Goal: Task Accomplishment & Management: Manage account settings

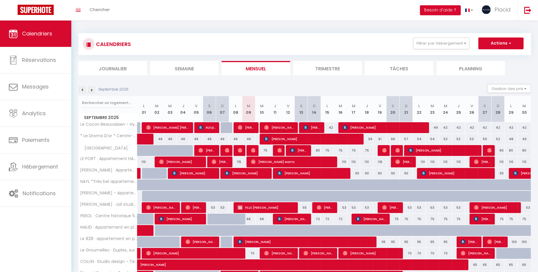
scroll to position [115, 0]
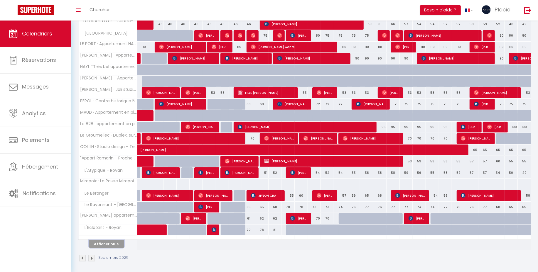
click at [110, 240] on button "Afficher plus" at bounding box center [106, 244] width 35 height 8
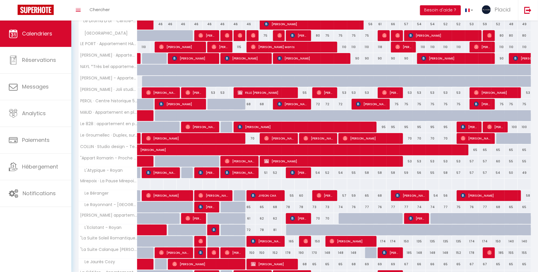
scroll to position [0, 0]
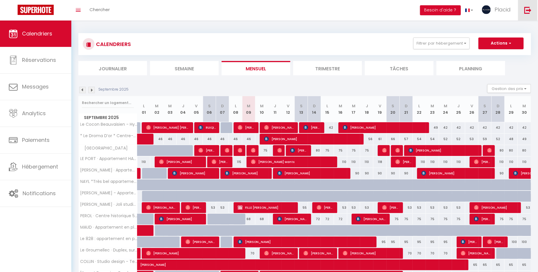
click at [525, 13] on img at bounding box center [527, 9] width 7 height 7
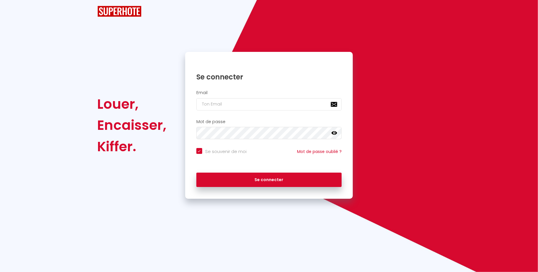
checkbox input "true"
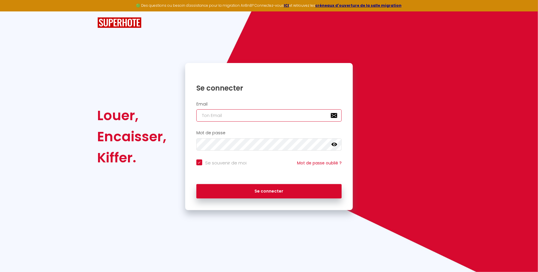
click at [283, 116] on input "email" at bounding box center [269, 115] width 146 height 12
type input "[EMAIL_ADDRESS][DOMAIN_NAME]"
checkbox input "true"
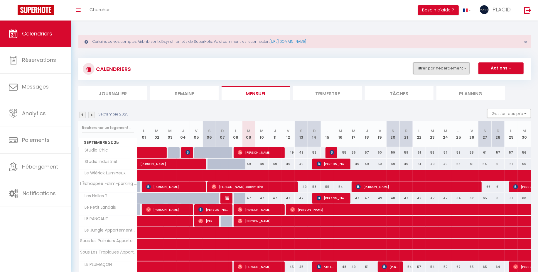
click at [453, 71] on button "Filtrer par hébergement" at bounding box center [441, 68] width 56 height 12
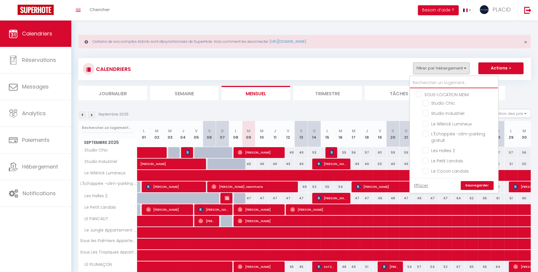
click at [423, 82] on input "text" at bounding box center [454, 83] width 88 height 11
click at [427, 161] on input "Le Tropical" at bounding box center [458, 162] width 73 height 6
checkbox input "true"
checkbox input "false"
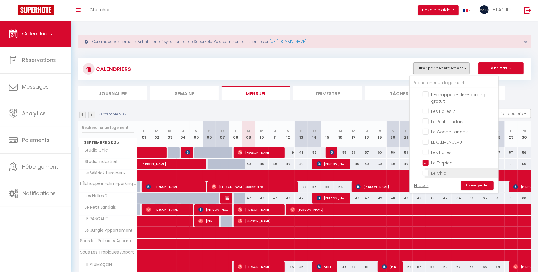
checkbox input "false"
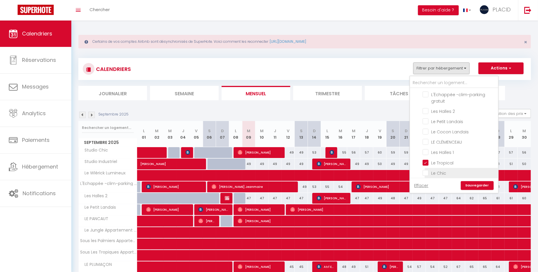
checkbox input "false"
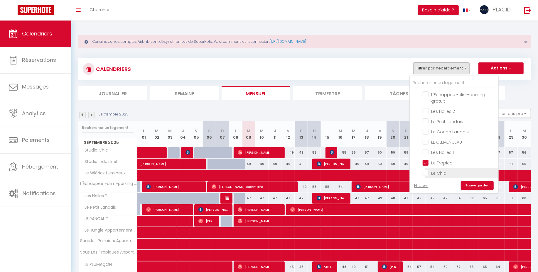
checkbox input "false"
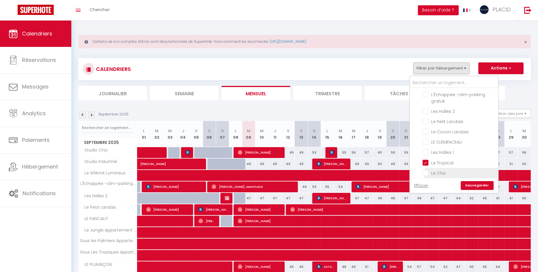
checkbox input "false"
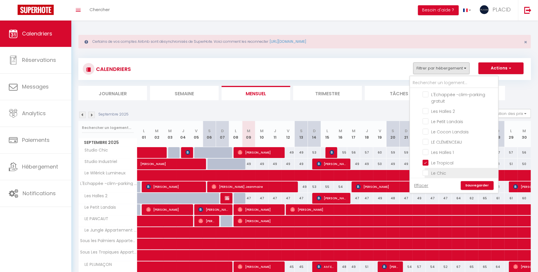
checkbox input "false"
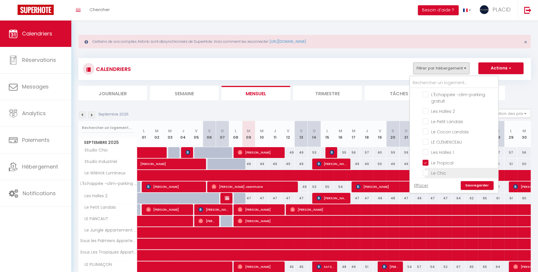
checkbox input "false"
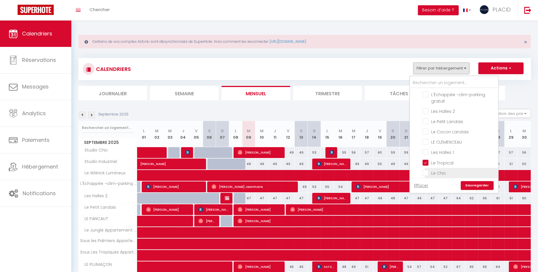
checkbox input "false"
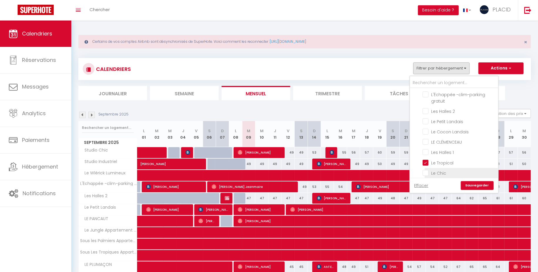
checkbox input "false"
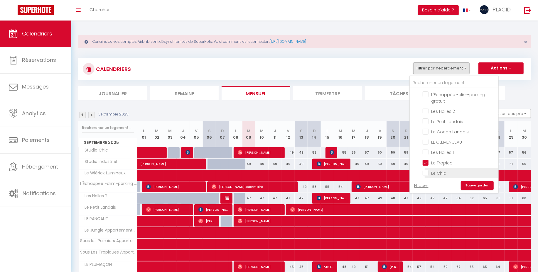
checkbox input "false"
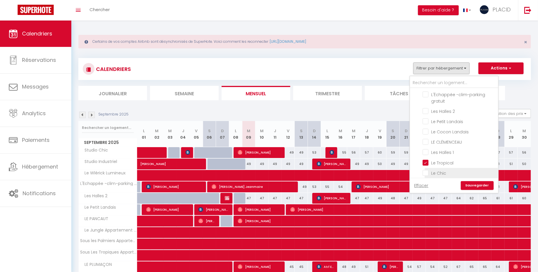
checkbox input "false"
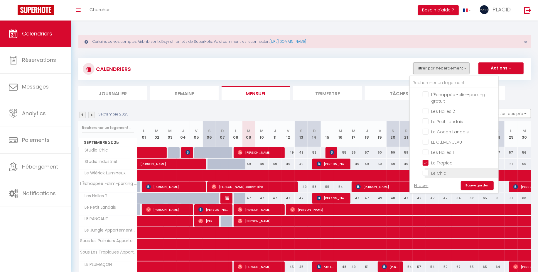
checkbox input "false"
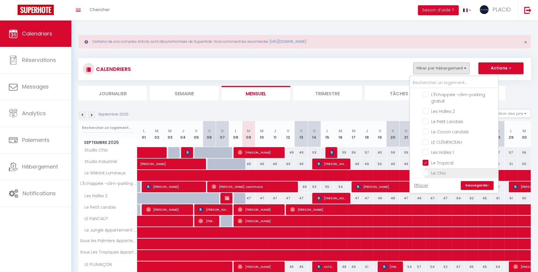
checkbox input "false"
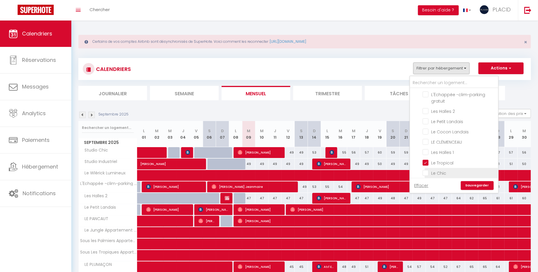
checkbox input "false"
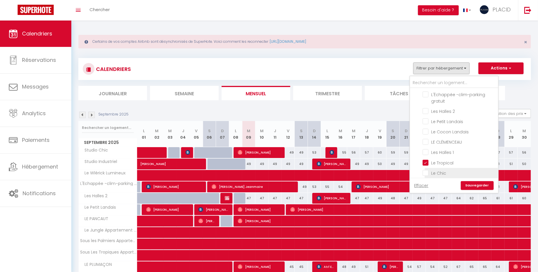
checkbox input "false"
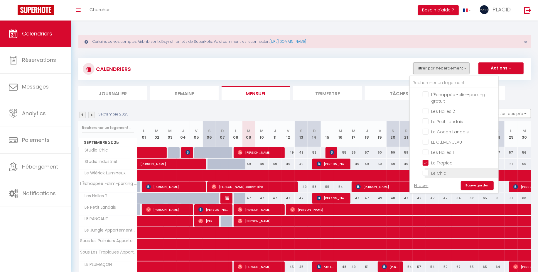
checkbox input "false"
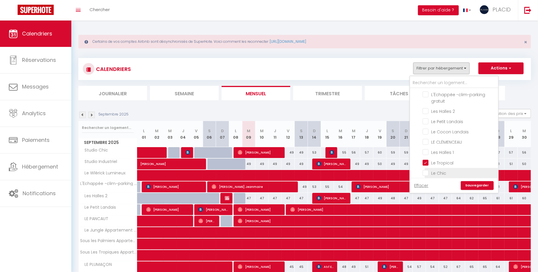
checkbox input "false"
click at [427, 172] on input "Le Chic" at bounding box center [458, 173] width 73 height 6
checkbox input "true"
checkbox input "false"
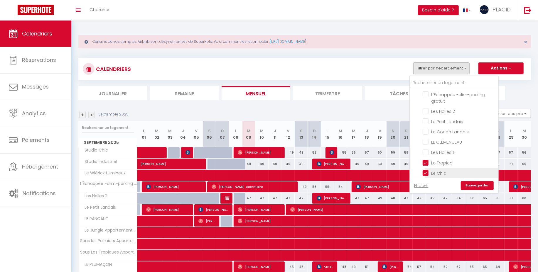
checkbox input "false"
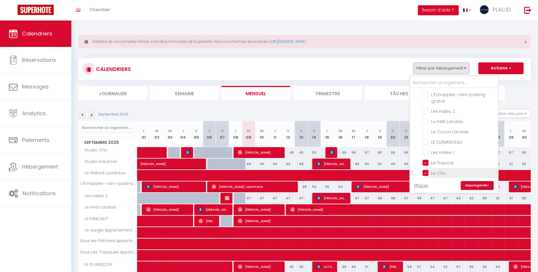
checkbox input "false"
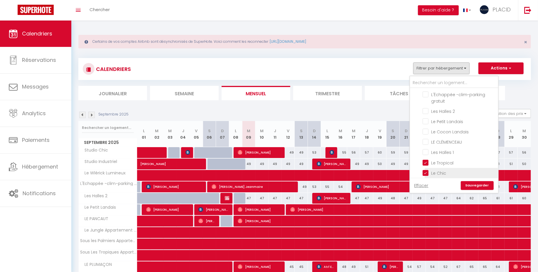
checkbox input "false"
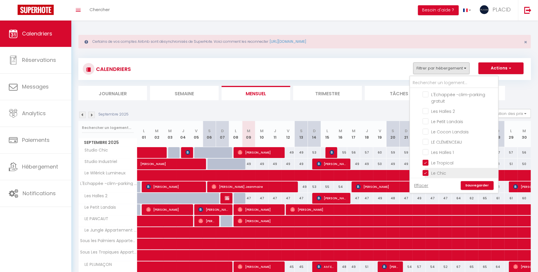
checkbox input "false"
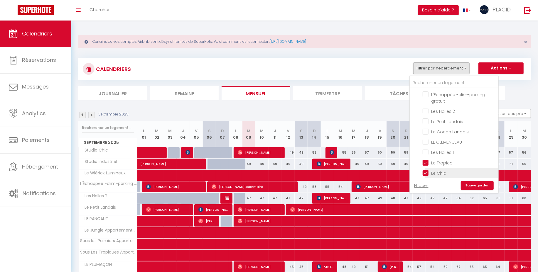
checkbox input "false"
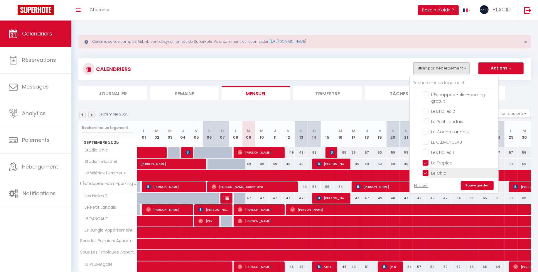
checkbox input "false"
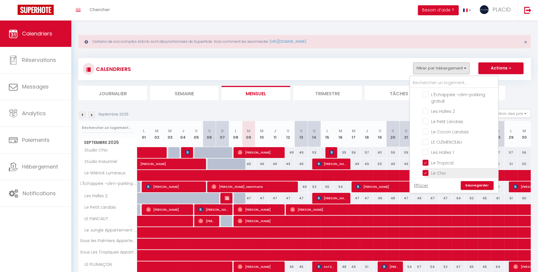
checkbox input "false"
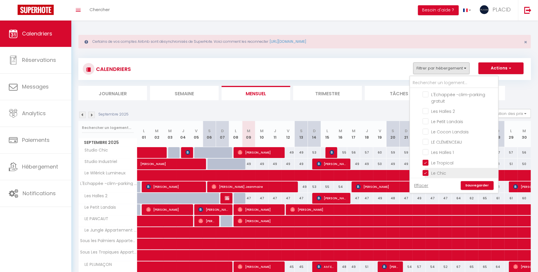
checkbox input "false"
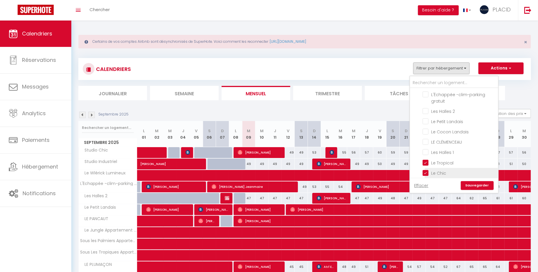
checkbox input "false"
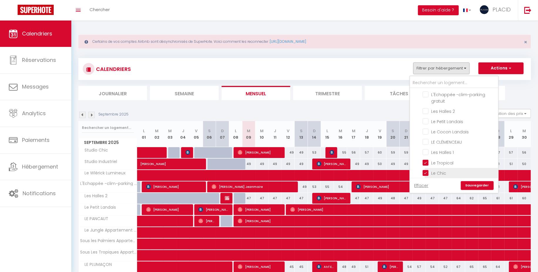
checkbox input "false"
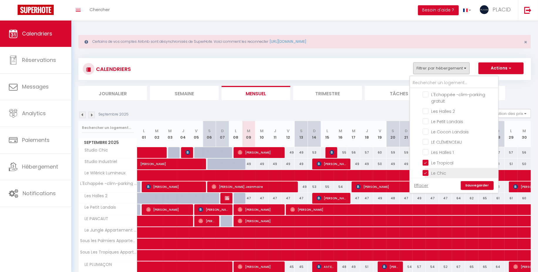
checkbox input "false"
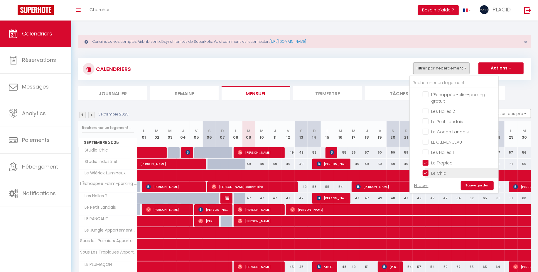
checkbox input "false"
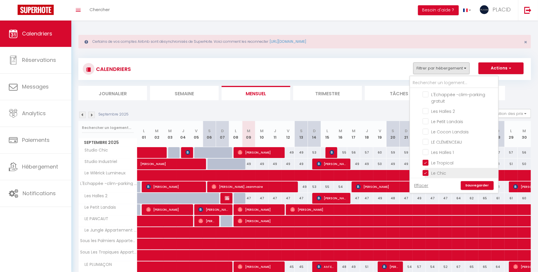
checkbox input "false"
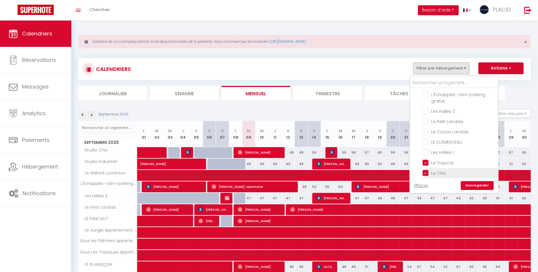
checkbox input "false"
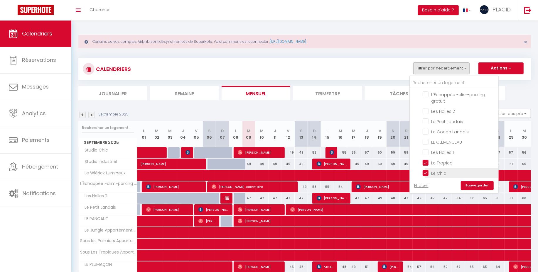
checkbox input "false"
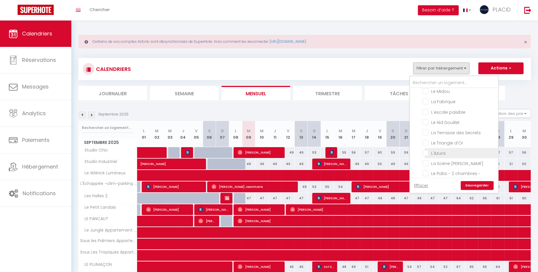
click at [427, 154] on input "L'Azura" at bounding box center [458, 153] width 73 height 6
checkbox input "true"
checkbox input "false"
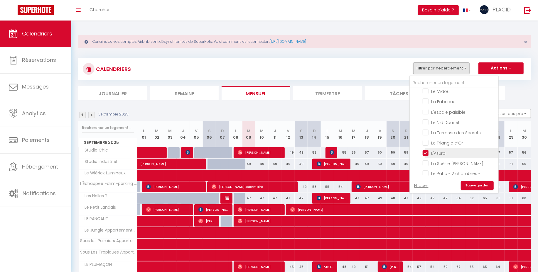
checkbox input "false"
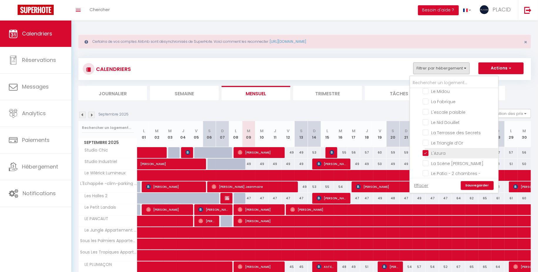
checkbox input "false"
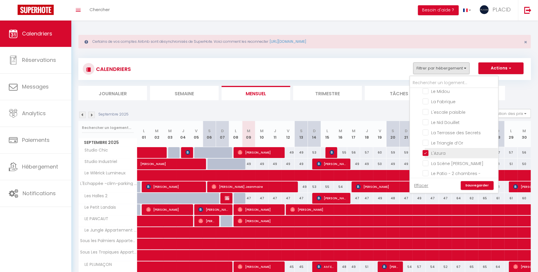
checkbox input "false"
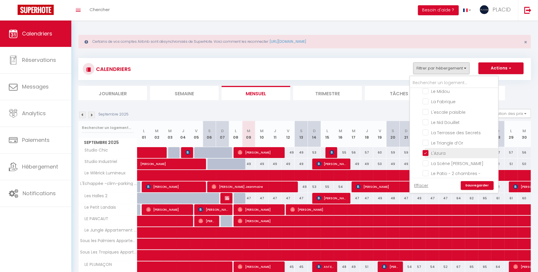
checkbox input "false"
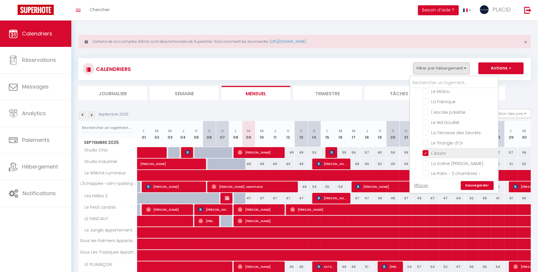
checkbox input "false"
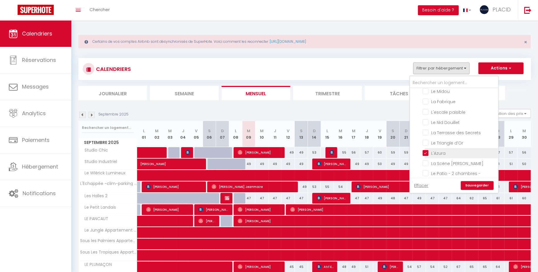
checkbox input "false"
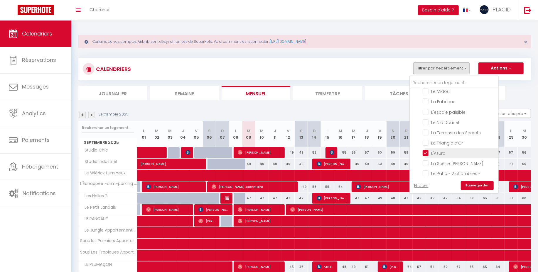
checkbox input "false"
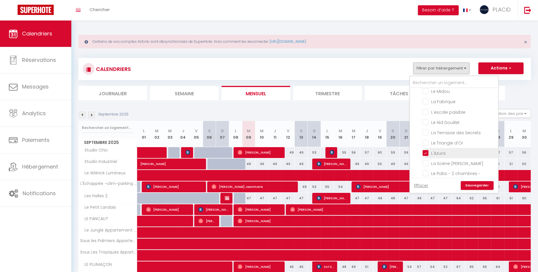
checkbox input "false"
click at [427, 99] on input "La Fabrique" at bounding box center [458, 100] width 73 height 6
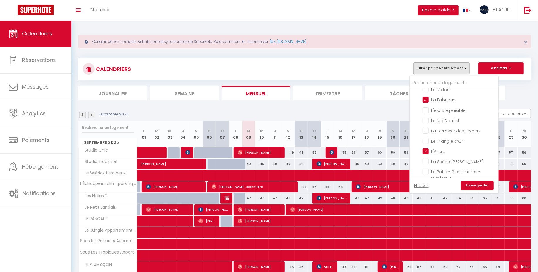
click at [488, 188] on link "Sauvegarder" at bounding box center [477, 185] width 33 height 9
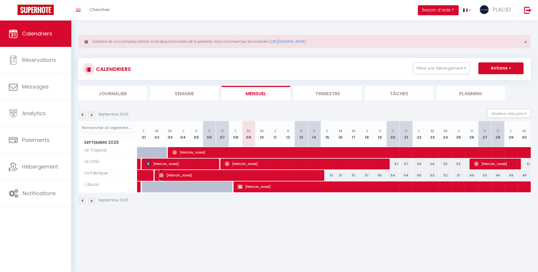
click at [311, 174] on span "[PERSON_NAME]" at bounding box center [240, 175] width 163 height 11
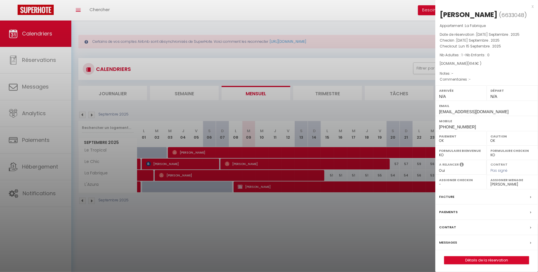
click at [357, 226] on div at bounding box center [269, 136] width 538 height 272
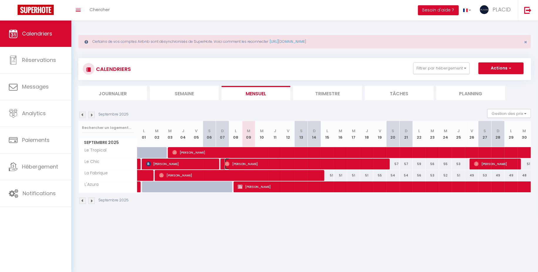
click at [368, 165] on span "[PERSON_NAME]" at bounding box center [306, 163] width 163 height 11
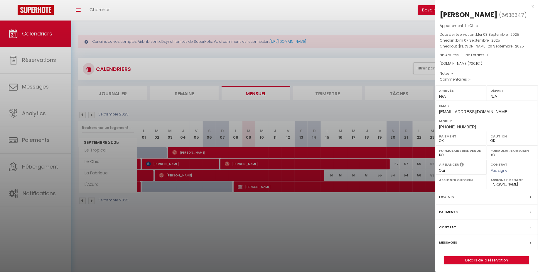
click at [382, 225] on div at bounding box center [269, 136] width 538 height 272
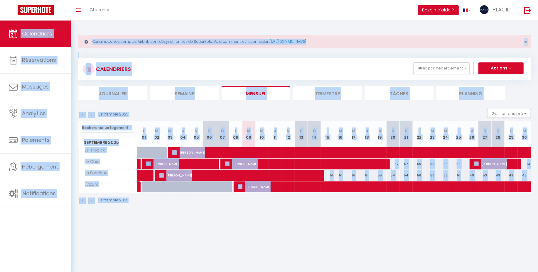
drag, startPoint x: 504, startPoint y: 245, endPoint x: 72, endPoint y: 21, distance: 486.6
click at [70, 21] on body "🟢 Des questions ou besoin d'assistance pour la migration AirBnB? Connectez-vous…" at bounding box center [269, 157] width 538 height 272
click at [77, 25] on div "Certains de vos comptes Airbnb sont désynchronisés de SuperHote. Voici comment …" at bounding box center [304, 119] width 467 height 197
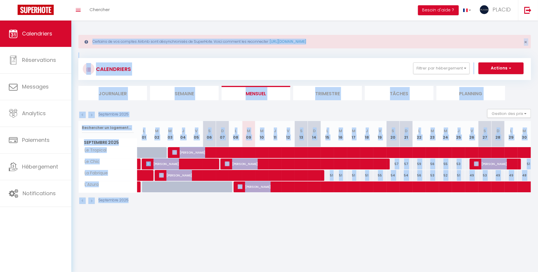
drag, startPoint x: 77, startPoint y: 25, endPoint x: 489, endPoint y: 236, distance: 462.7
click at [488, 233] on body "🟢 Des questions ou besoin d'assistance pour la migration AirBnB? Connectez-vous…" at bounding box center [269, 157] width 538 height 272
click at [494, 242] on body "🟢 Des questions ou besoin d'assistance pour la migration AirBnB? Connectez-vous…" at bounding box center [269, 157] width 538 height 272
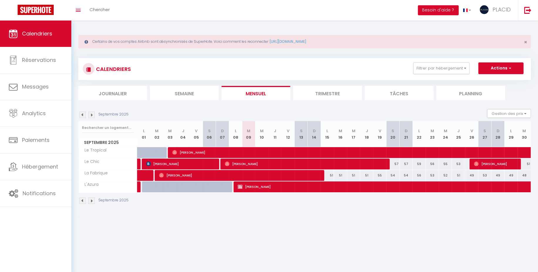
click at [320, 220] on body "🟢 Des questions ou besoin d'assistance pour la migration AirBnB? Connectez-vous…" at bounding box center [269, 157] width 538 height 272
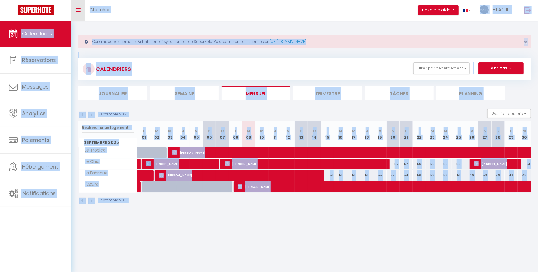
drag, startPoint x: 527, startPoint y: 226, endPoint x: 75, endPoint y: 19, distance: 497.0
click at [75, 21] on body "🟢 Des questions ou besoin d'assistance pour la migration AirBnB? Connectez-vous…" at bounding box center [269, 157] width 538 height 272
click at [76, 21] on div "Certains de vos comptes Airbnb sont désynchronisés de SuperHote. Voici comment …" at bounding box center [304, 119] width 467 height 197
drag, startPoint x: 503, startPoint y: 241, endPoint x: 70, endPoint y: 23, distance: 483.7
click at [70, 23] on body "🟢 Des questions ou besoin d'assistance pour la migration AirBnB? Connectez-vous…" at bounding box center [269, 157] width 538 height 272
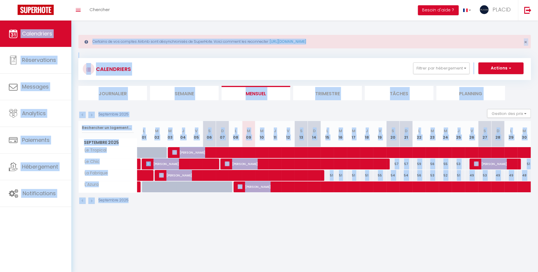
click at [77, 23] on div "Certains de vos comptes Airbnb sont désynchronisés de SuperHote. Voici comment …" at bounding box center [304, 119] width 467 height 197
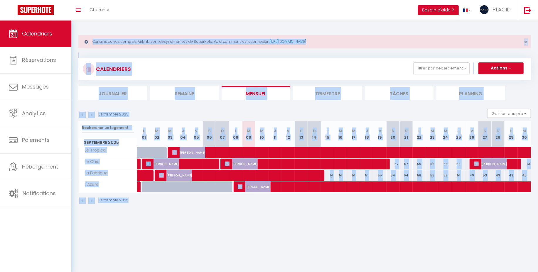
drag, startPoint x: 76, startPoint y: 23, endPoint x: 521, endPoint y: 241, distance: 495.2
click at [521, 241] on body "🟢 Des questions ou besoin d'assistance pour la migration AirBnB? Connectez-vous…" at bounding box center [269, 157] width 538 height 272
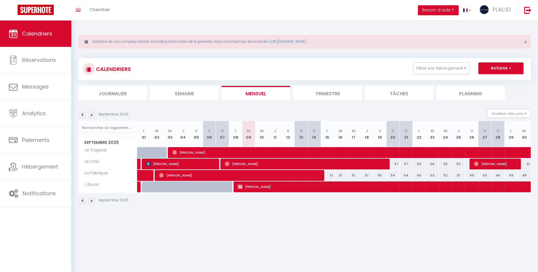
click at [529, 235] on body "🟢 Des questions ou besoin d'assistance pour la migration AirBnB? Connectez-vous…" at bounding box center [269, 157] width 538 height 272
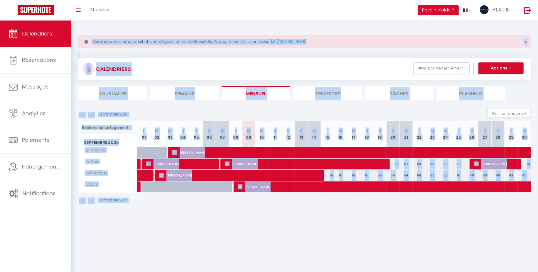
drag, startPoint x: 525, startPoint y: 230, endPoint x: 124, endPoint y: 26, distance: 450.1
click at [124, 26] on body "🟢 Des questions ou besoin d'assistance pour la migration AirBnB? Connectez-vous…" at bounding box center [269, 157] width 538 height 272
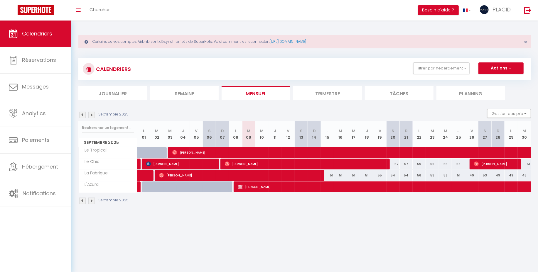
click at [501, 240] on body "🟢 Des questions ou besoin d'assistance pour la migration AirBnB? Connectez-vous…" at bounding box center [269, 157] width 538 height 272
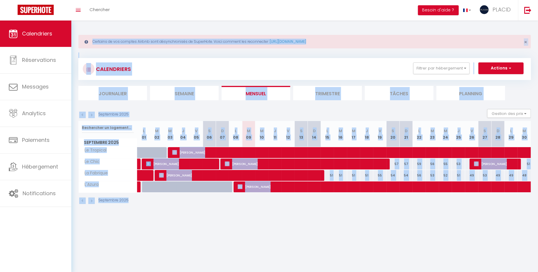
drag, startPoint x: 522, startPoint y: 254, endPoint x: 77, endPoint y: 28, distance: 498.5
click at [77, 28] on body "🟢 Des questions ou besoin d'assistance pour la migration AirBnB? Connectez-vous…" at bounding box center [269, 157] width 538 height 272
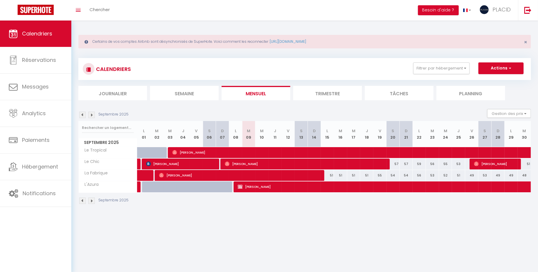
click at [323, 234] on body "🟢 Des questions ou besoin d'assistance pour la migration AirBnB? Connectez-vous…" at bounding box center [269, 157] width 538 height 272
click at [309, 173] on span "[PERSON_NAME]" at bounding box center [240, 175] width 163 height 11
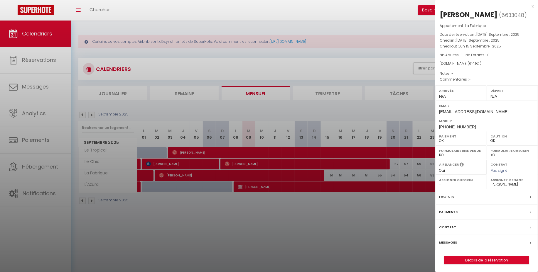
click at [328, 227] on div at bounding box center [269, 136] width 538 height 272
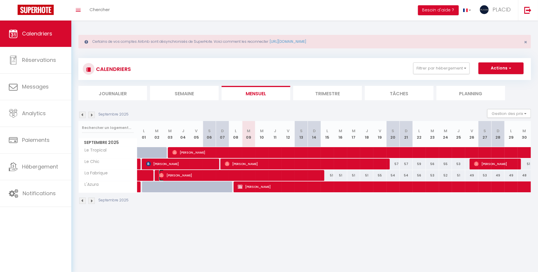
click at [314, 175] on span "[PERSON_NAME]" at bounding box center [240, 175] width 163 height 11
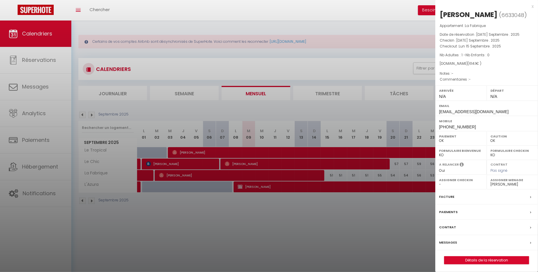
click at [354, 234] on div at bounding box center [269, 136] width 538 height 272
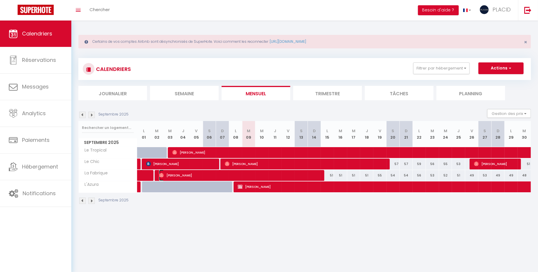
click at [306, 177] on span "[PERSON_NAME]" at bounding box center [240, 175] width 163 height 11
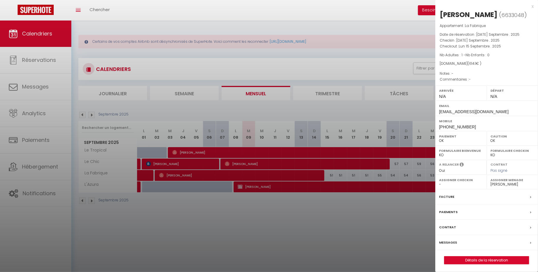
click at [320, 238] on div at bounding box center [269, 136] width 538 height 272
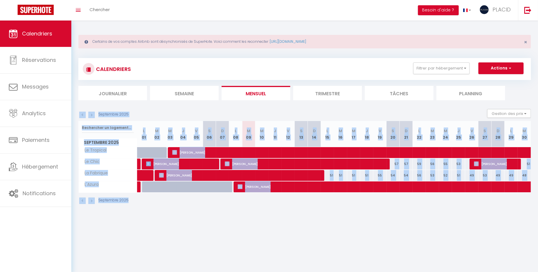
drag, startPoint x: 524, startPoint y: 222, endPoint x: 113, endPoint y: 106, distance: 427.2
click at [113, 106] on body "🟢 Des questions ou besoin d'assistance pour la migration AirBnB? Connectez-vous…" at bounding box center [269, 157] width 538 height 272
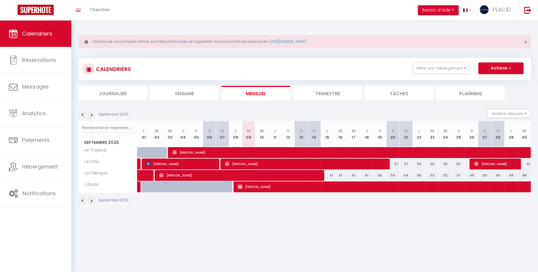
click at [269, 234] on body "🟢 Des questions ou besoin d'assistance pour la migration AirBnB? Connectez-vous…" at bounding box center [269, 157] width 538 height 272
click at [90, 115] on img at bounding box center [91, 115] width 6 height 6
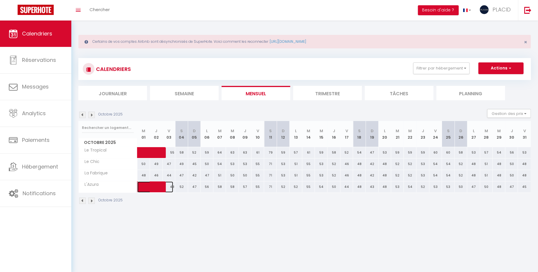
click at [154, 187] on span at bounding box center [159, 187] width 27 height 11
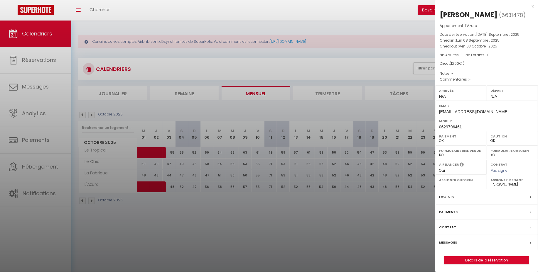
click at [193, 224] on div at bounding box center [269, 136] width 538 height 272
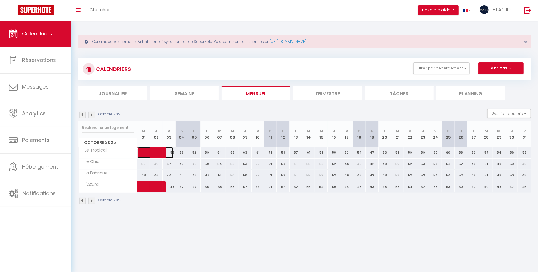
click at [158, 152] on span at bounding box center [159, 152] width 27 height 11
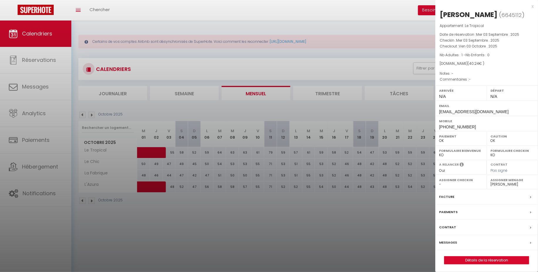
click at [158, 209] on div at bounding box center [269, 136] width 538 height 272
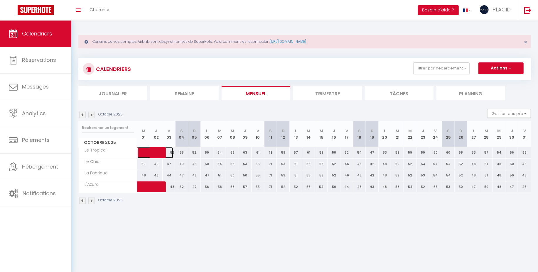
click at [154, 149] on span at bounding box center [159, 152] width 27 height 11
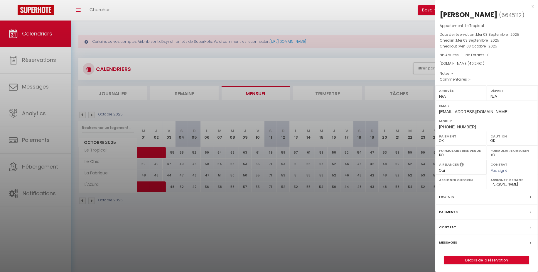
click at [154, 183] on div at bounding box center [269, 136] width 538 height 272
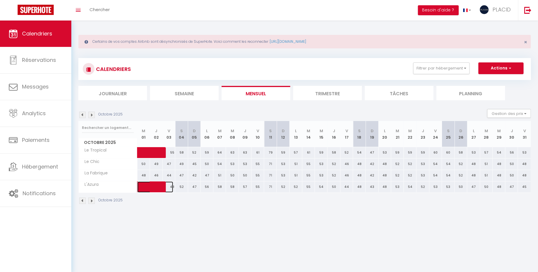
click at [155, 187] on span at bounding box center [159, 187] width 27 height 11
